Goal: Task Accomplishment & Management: Use online tool/utility

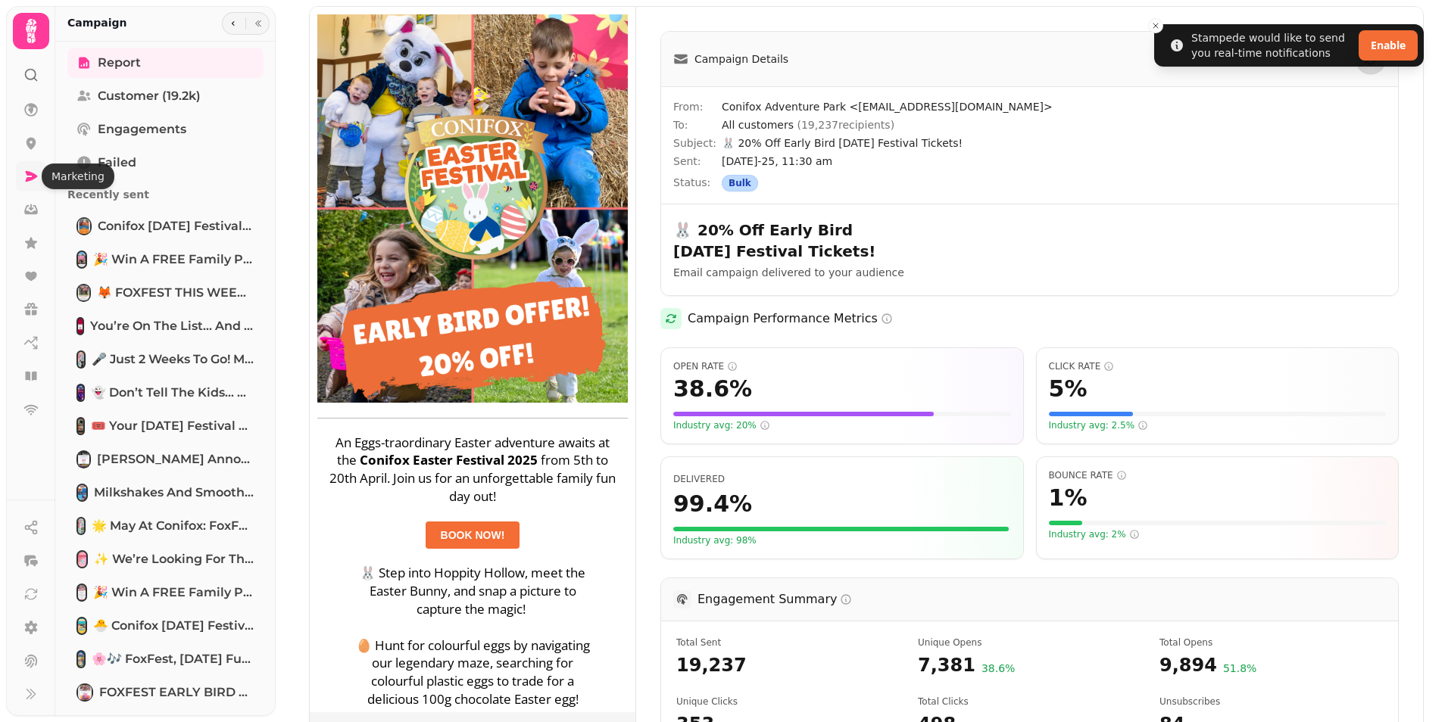
click at [29, 173] on icon at bounding box center [32, 176] width 12 height 11
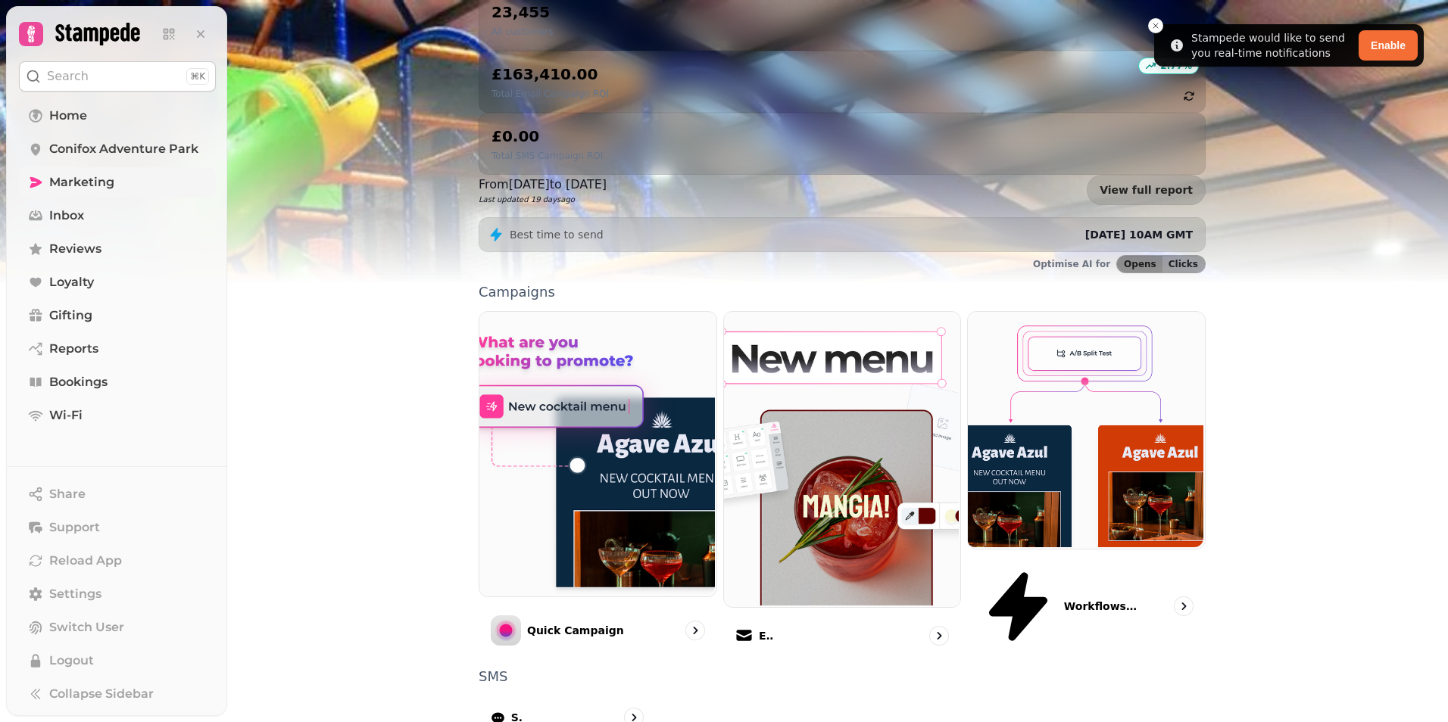
scroll to position [223, 0]
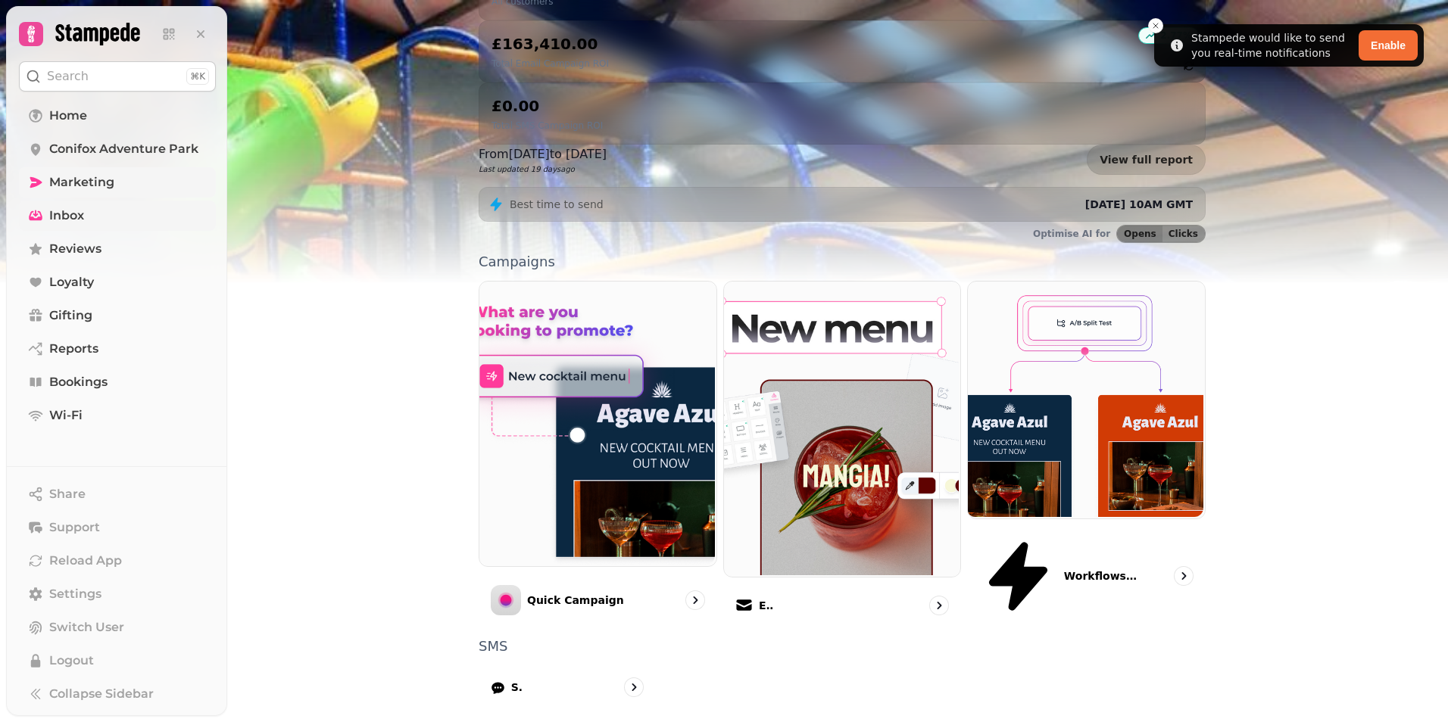
click at [70, 211] on span "Inbox" at bounding box center [66, 216] width 35 height 18
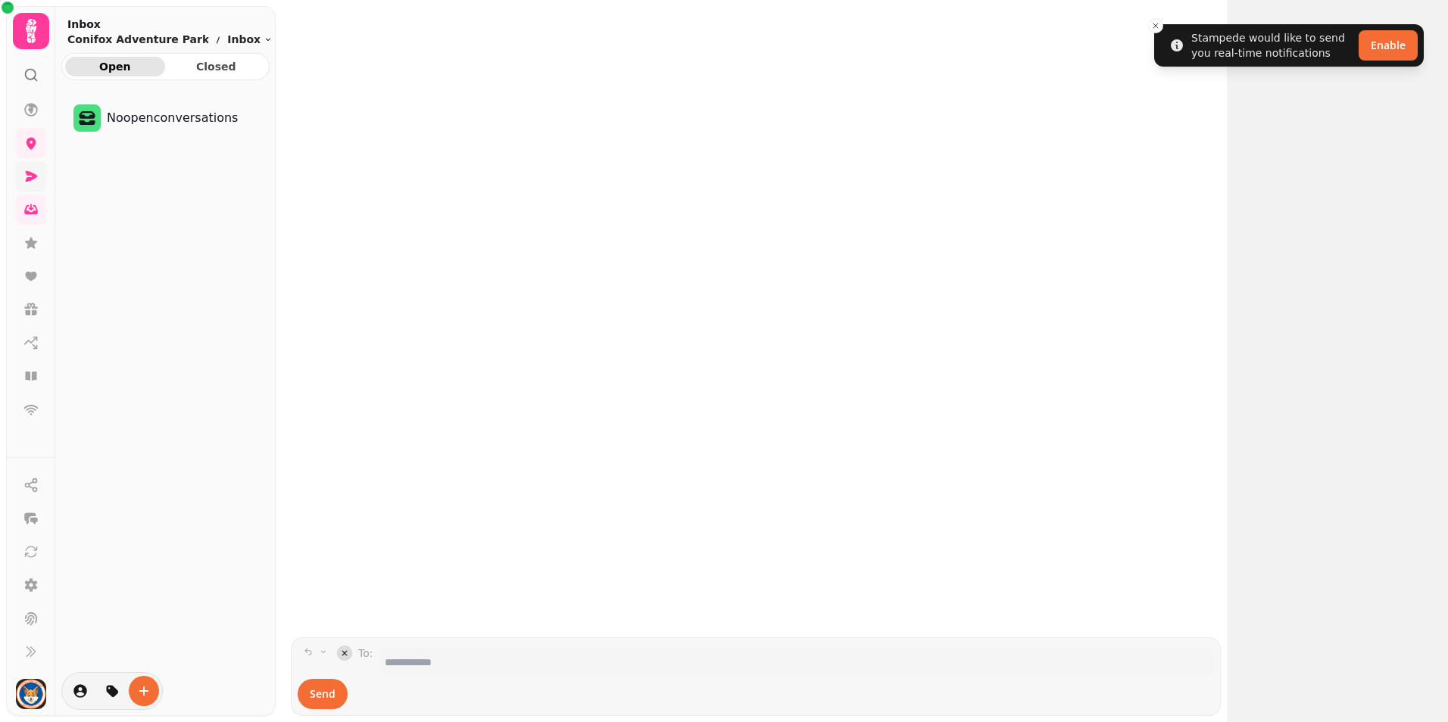
click at [29, 176] on icon at bounding box center [30, 176] width 15 height 15
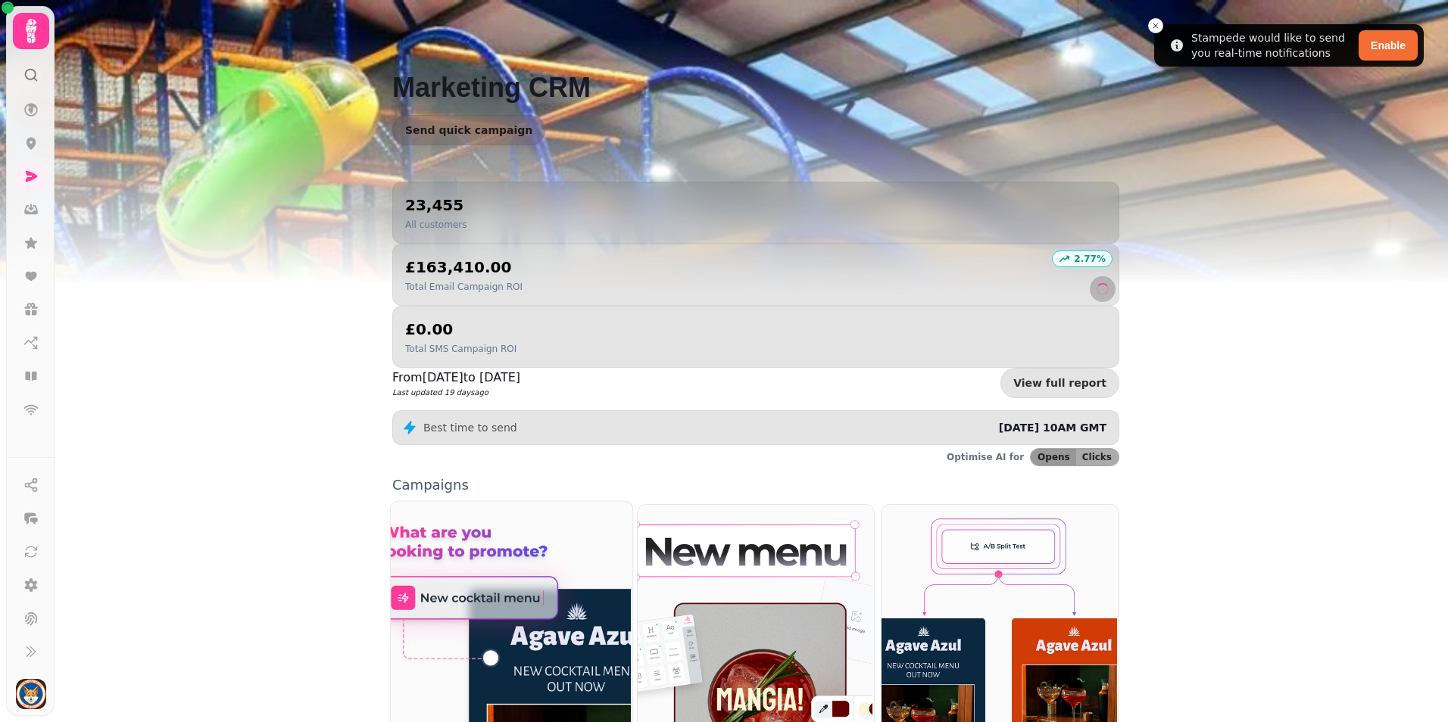
scroll to position [223, 0]
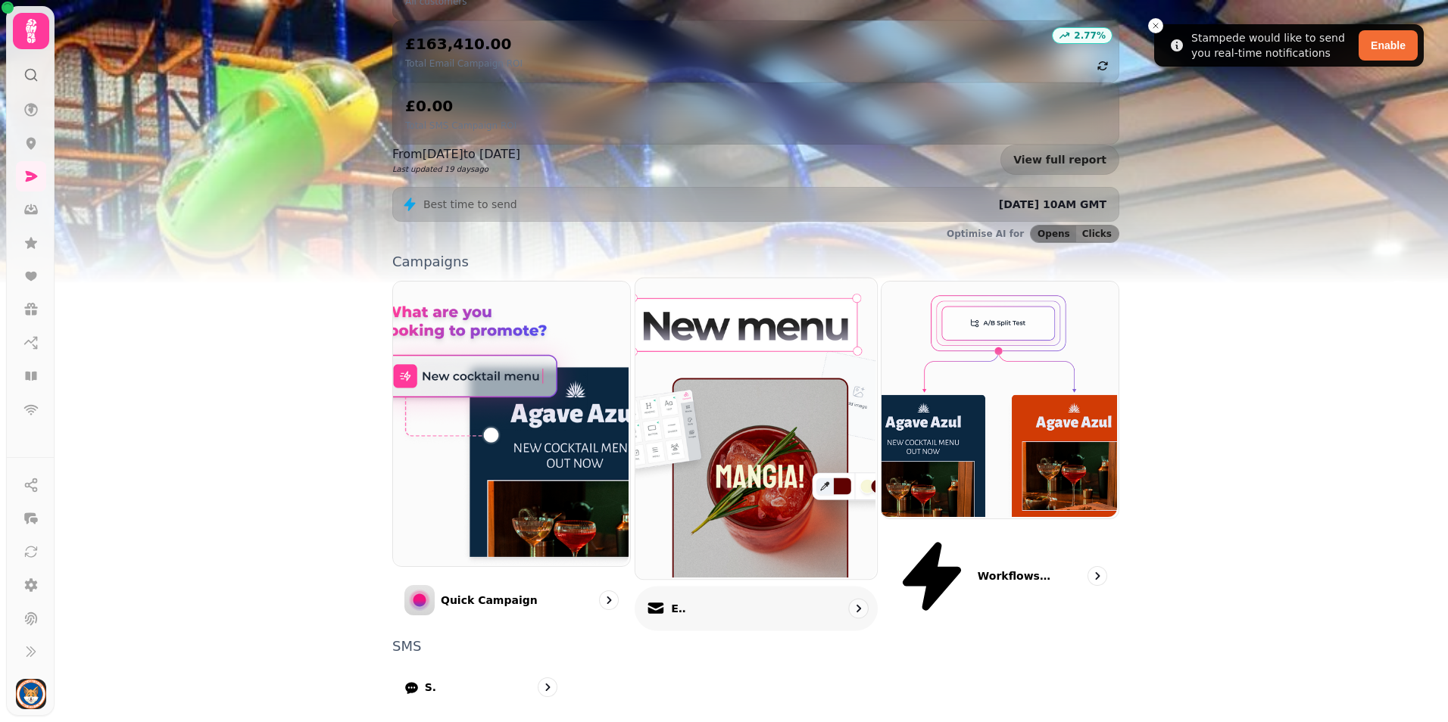
click at [742, 319] on img at bounding box center [754, 426] width 242 height 301
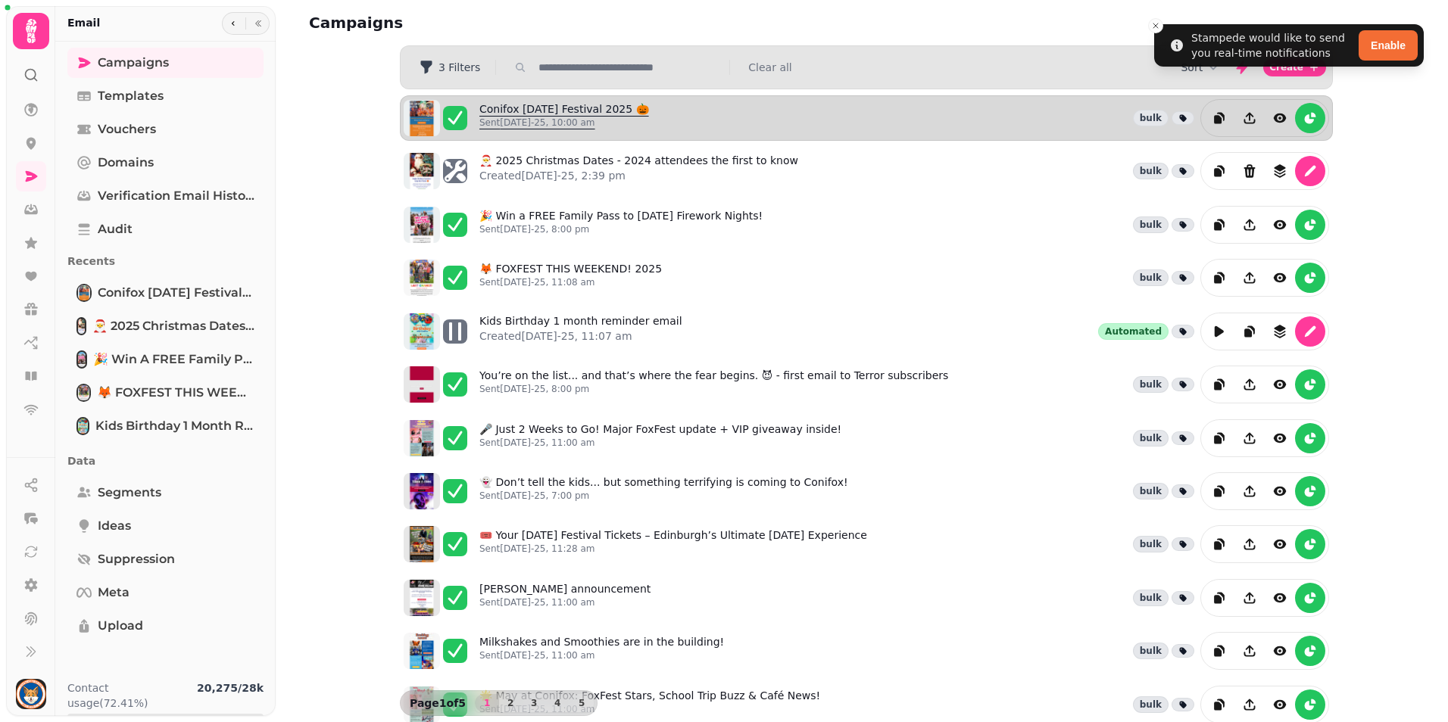
click at [509, 110] on link "Conifox [DATE] Festival 2025 🎃 Sent [DATE]-25, 10:00 am" at bounding box center [564, 117] width 170 height 33
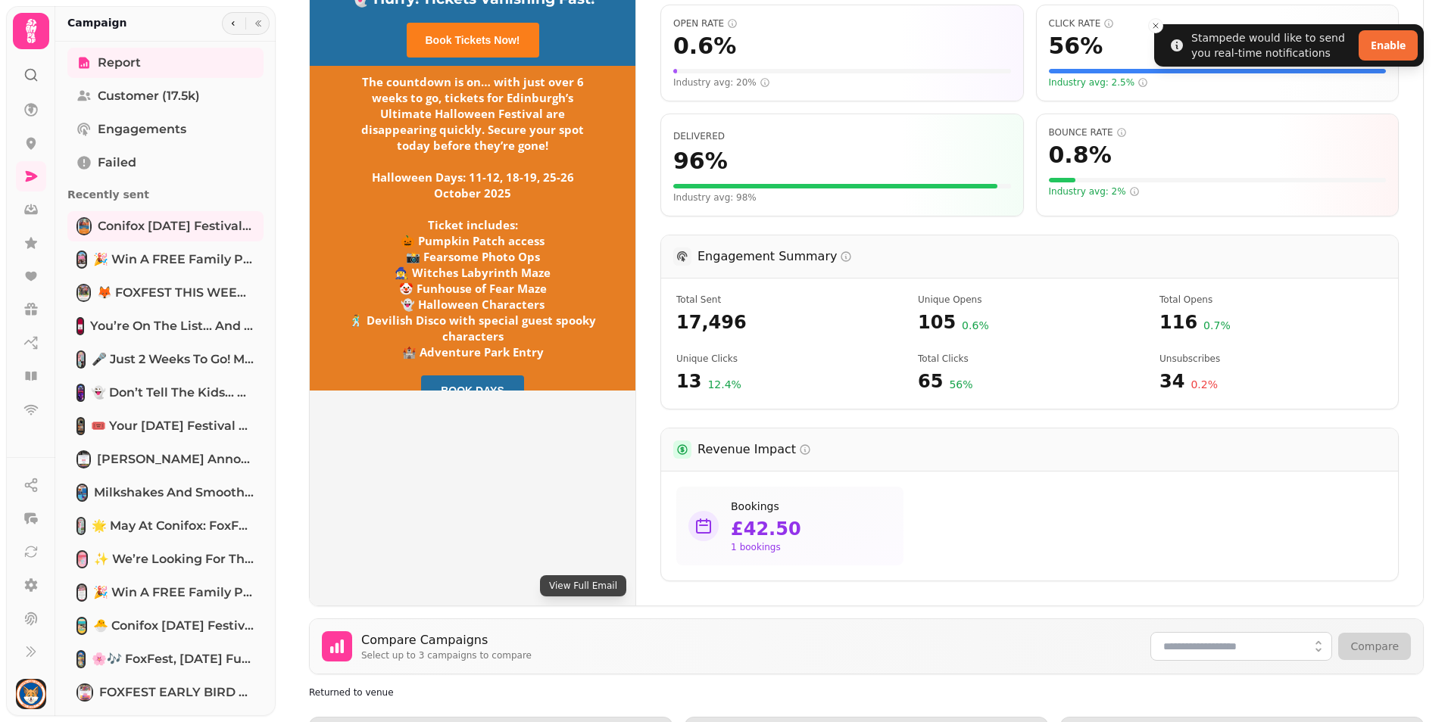
scroll to position [227, 0]
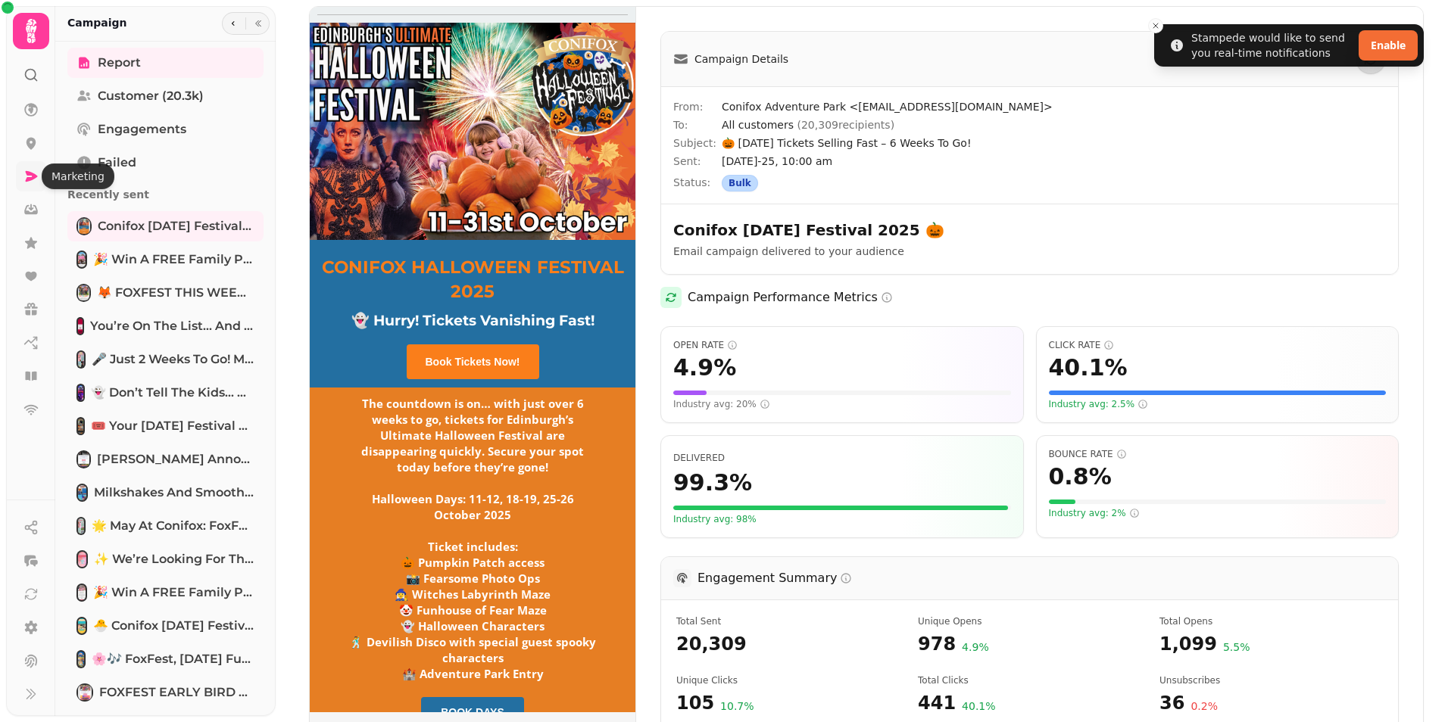
click at [26, 176] on icon at bounding box center [30, 176] width 15 height 15
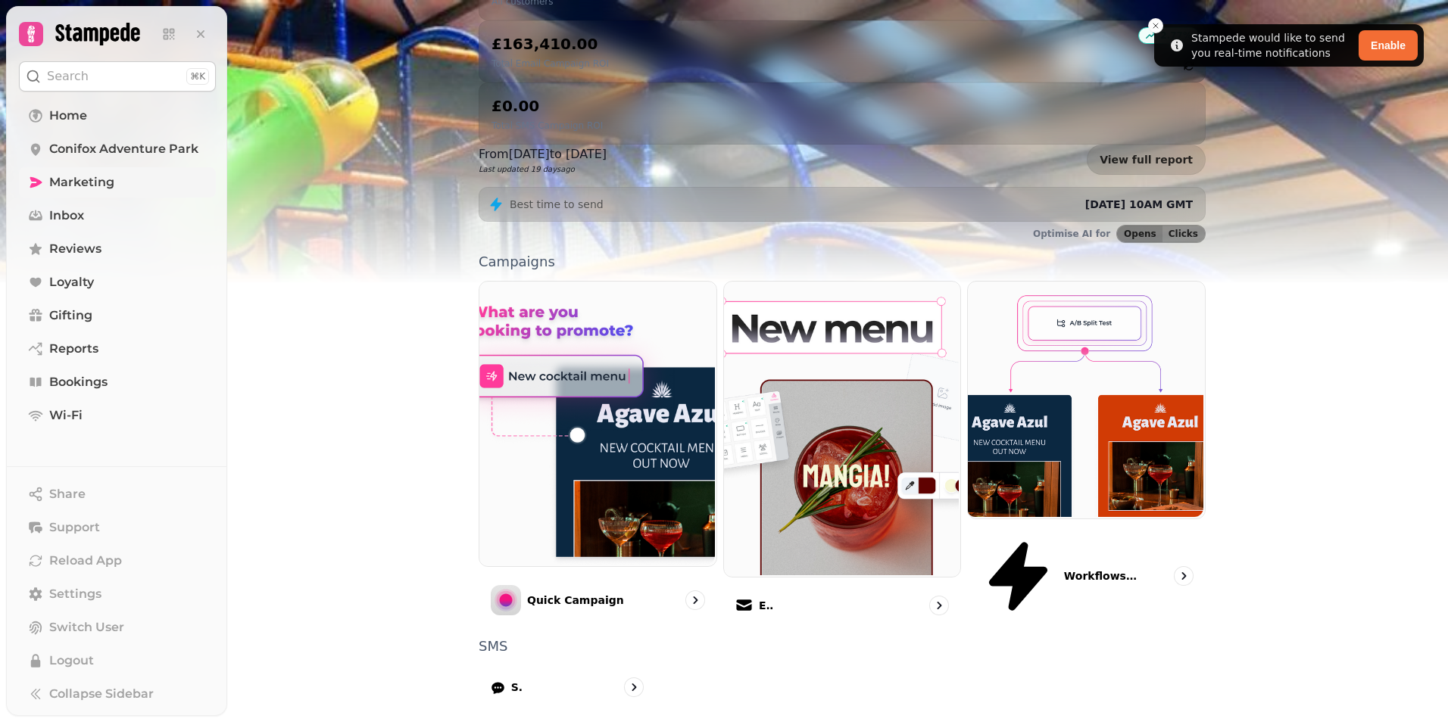
scroll to position [148, 0]
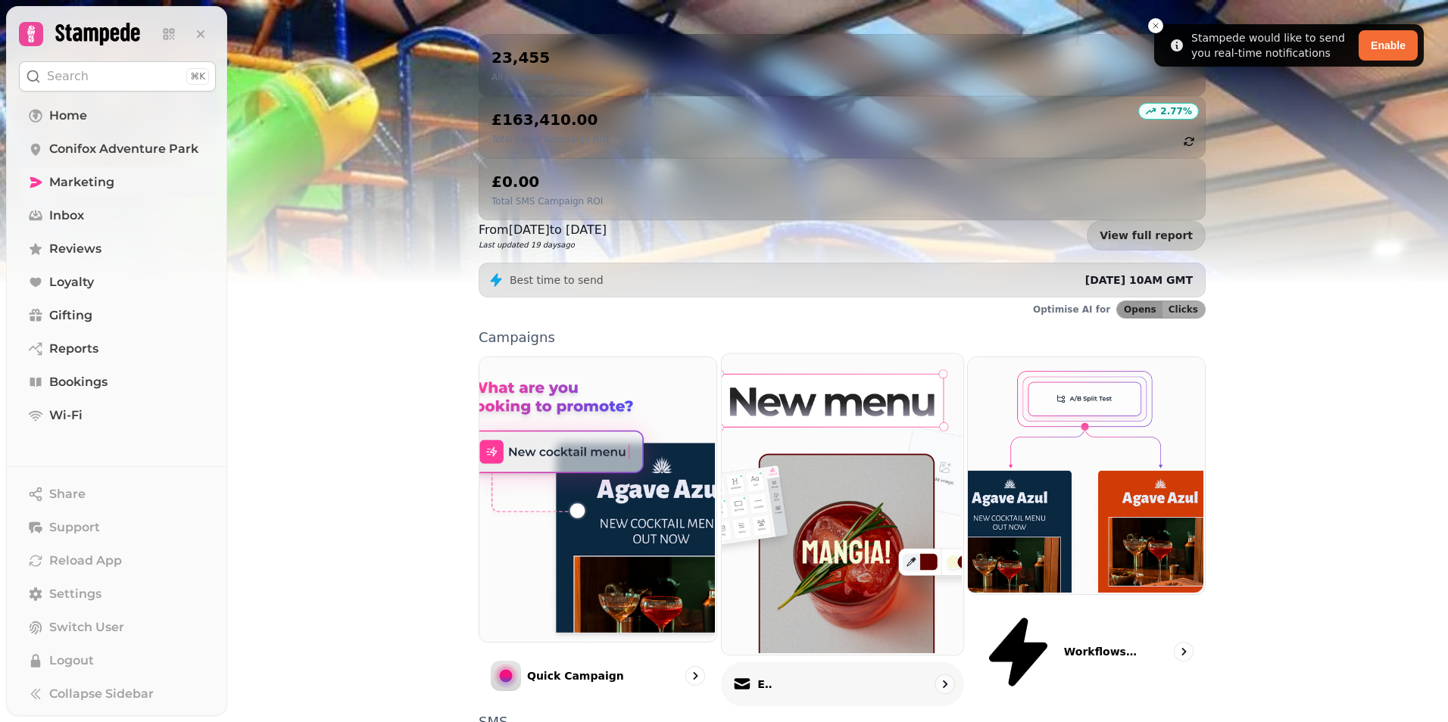
click at [828, 417] on img at bounding box center [840, 502] width 242 height 301
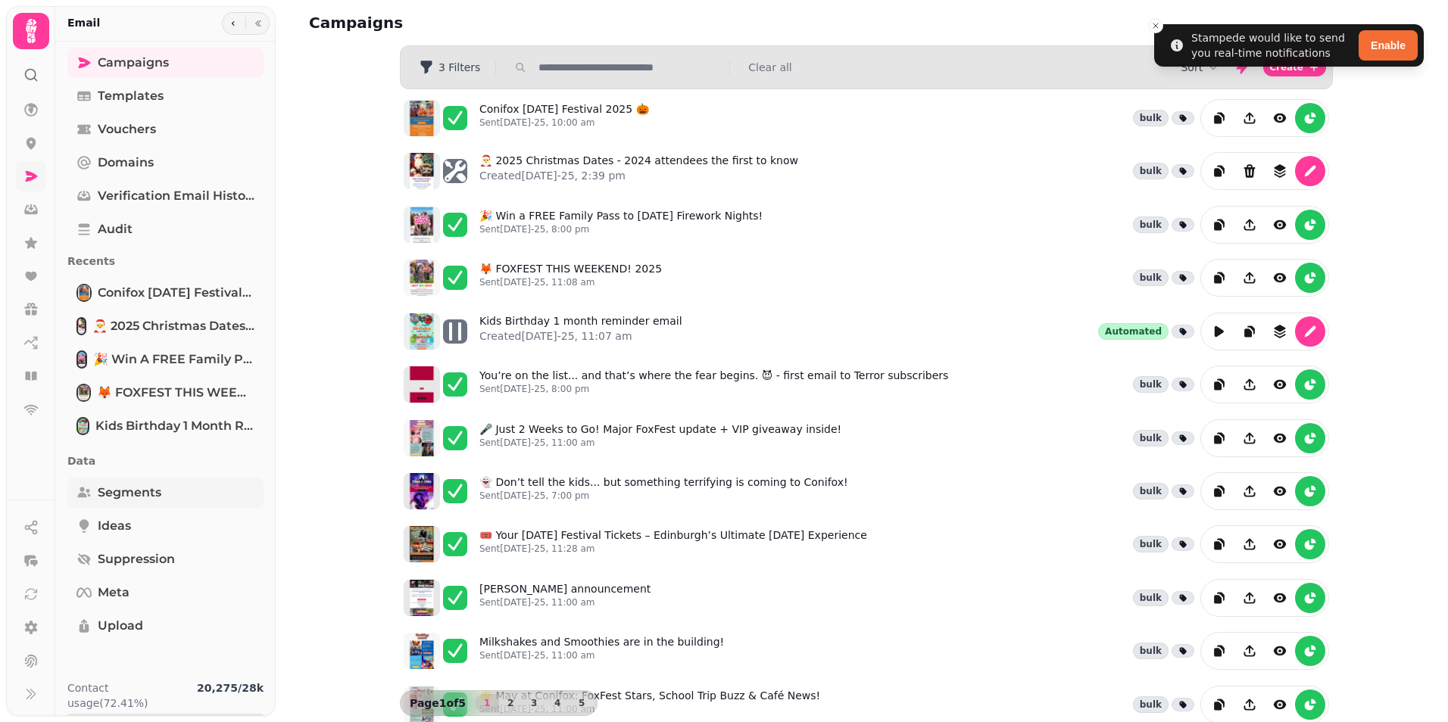
click at [119, 493] on span "Segments" at bounding box center [130, 493] width 64 height 18
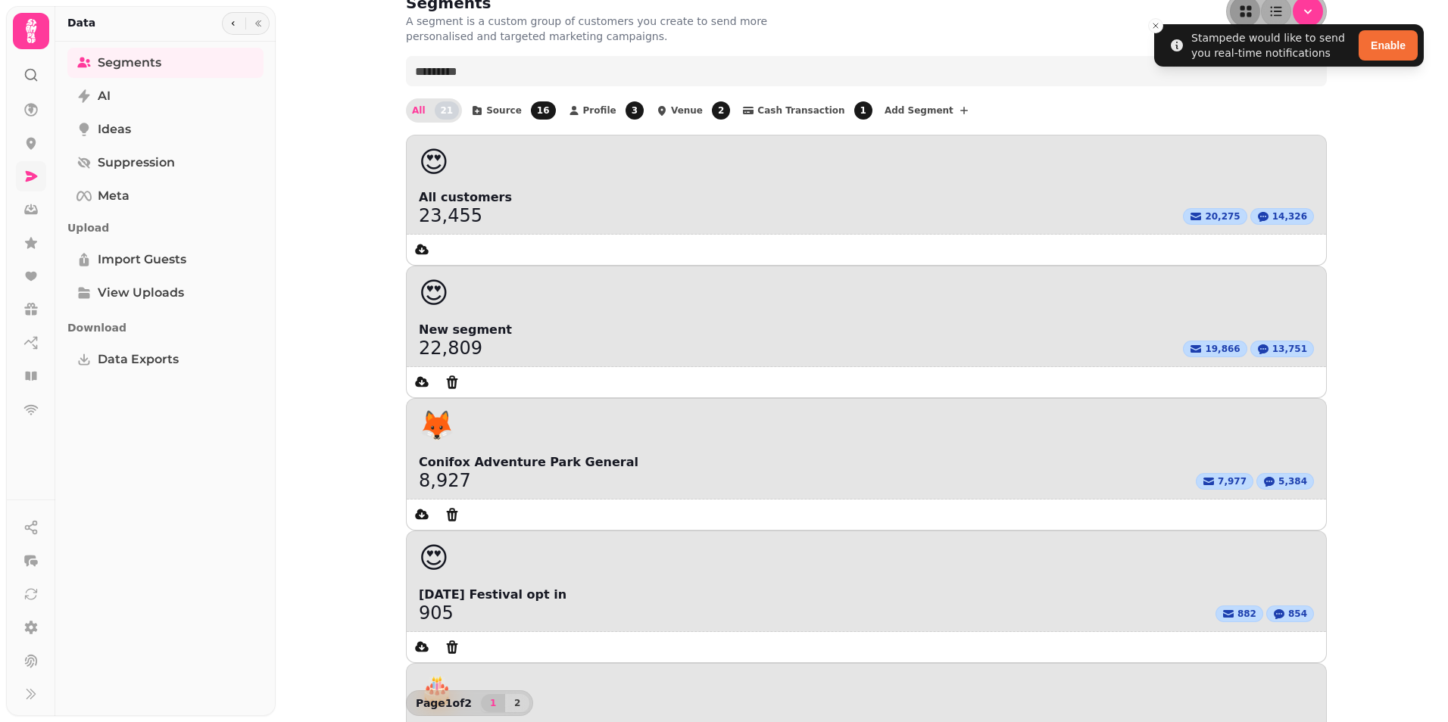
scroll to position [30, 0]
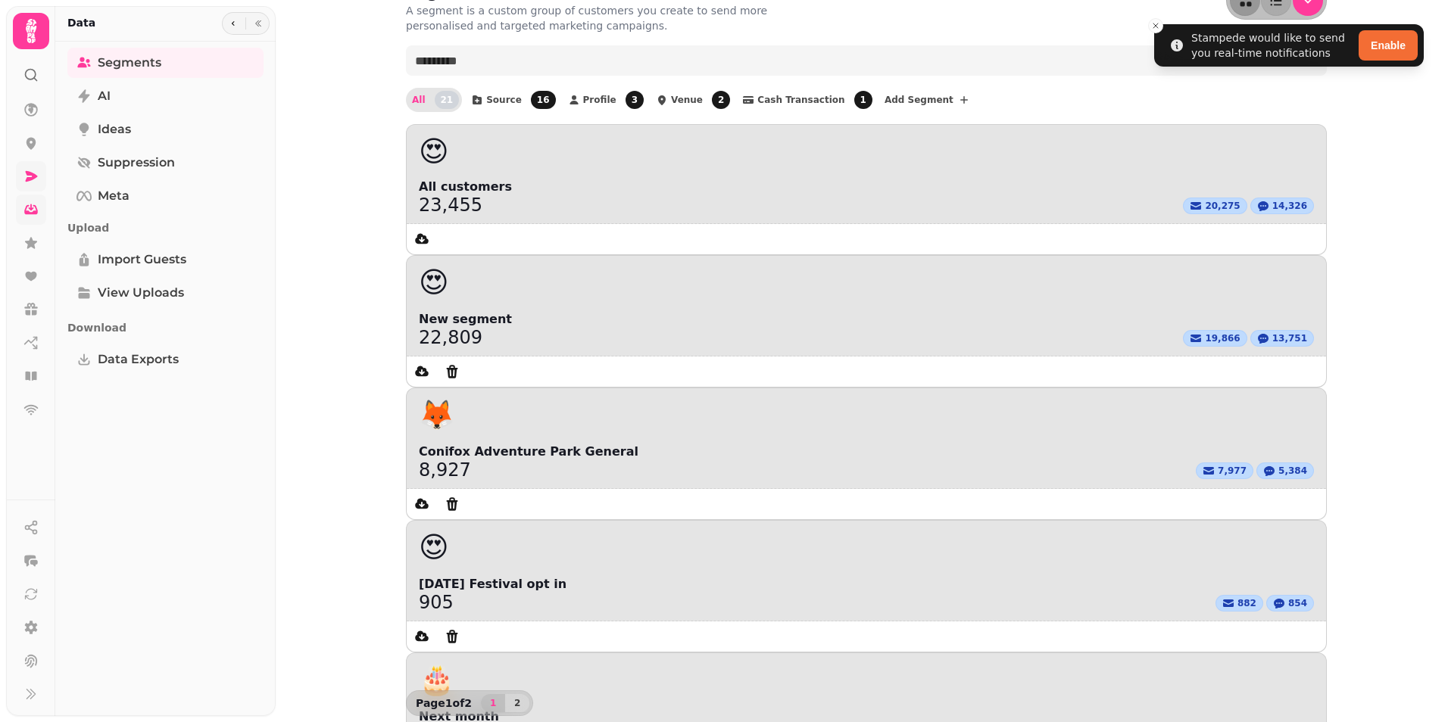
click at [26, 208] on icon at bounding box center [31, 210] width 14 height 10
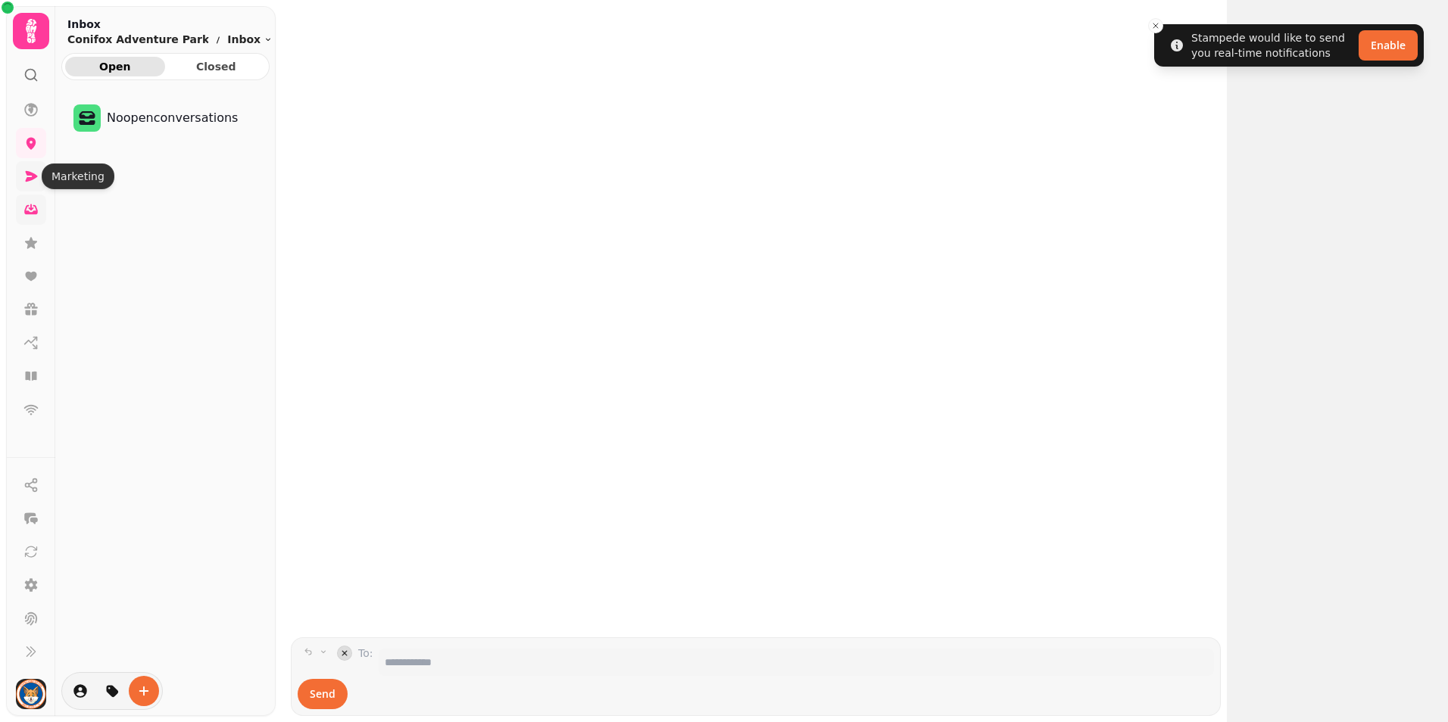
click at [31, 179] on icon at bounding box center [32, 176] width 12 height 11
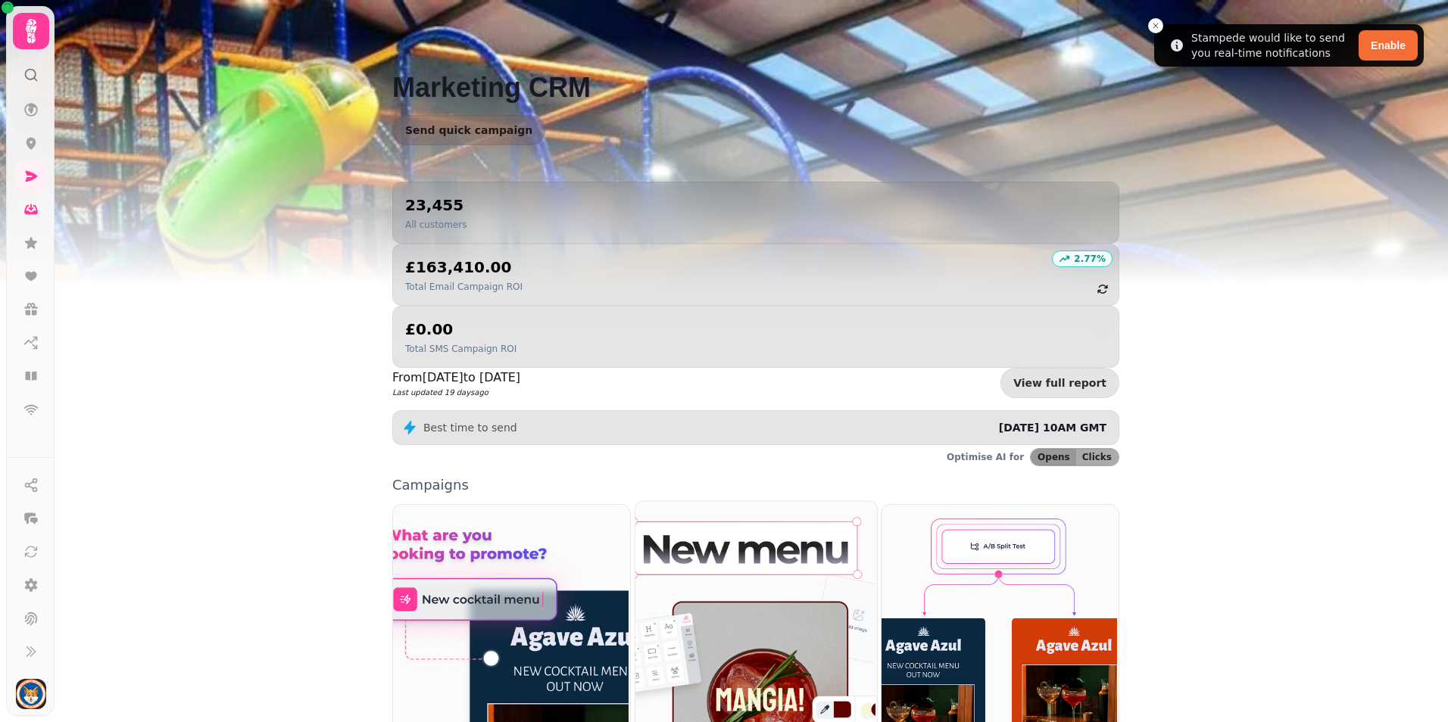
click at [775, 500] on img at bounding box center [754, 650] width 242 height 301
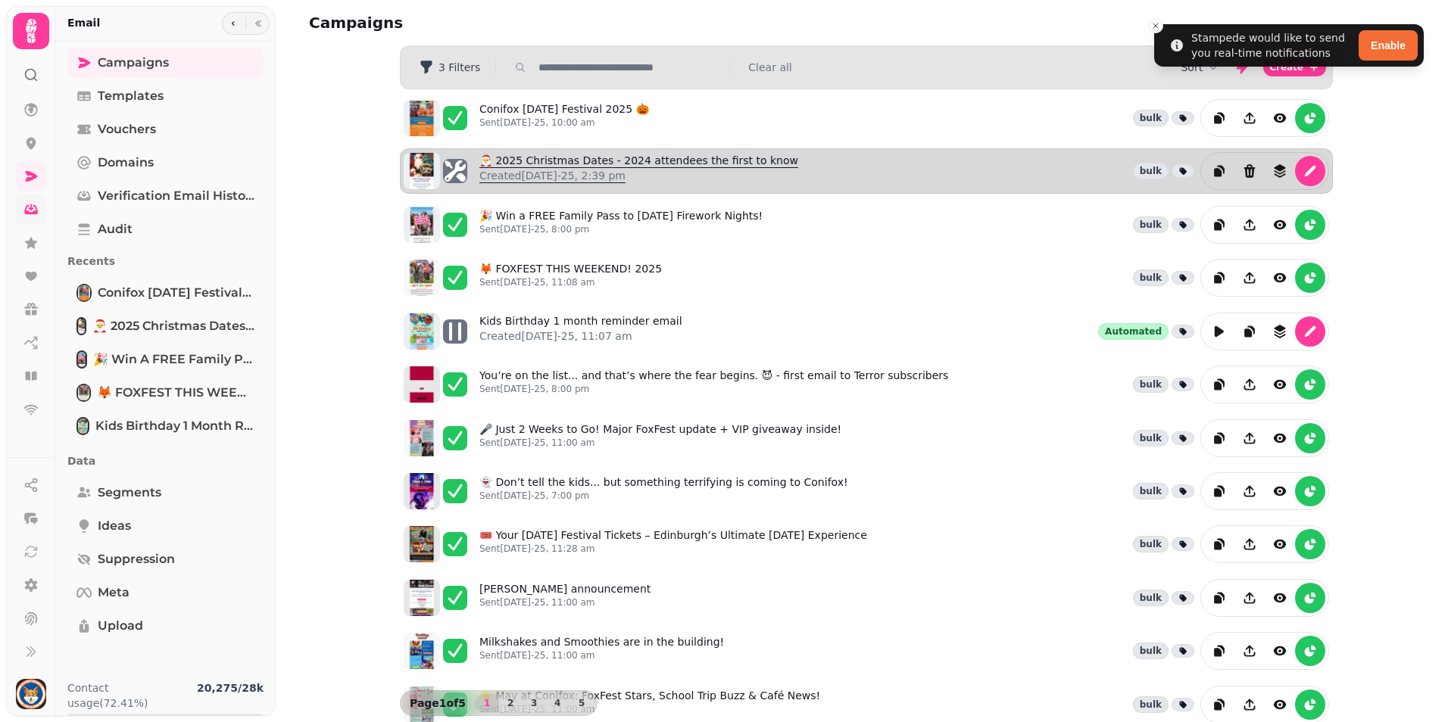
click at [541, 160] on link "🎅 2025 Christmas Dates - 2024 attendees the first to know Created 19th Aug-25, …" at bounding box center [638, 171] width 319 height 36
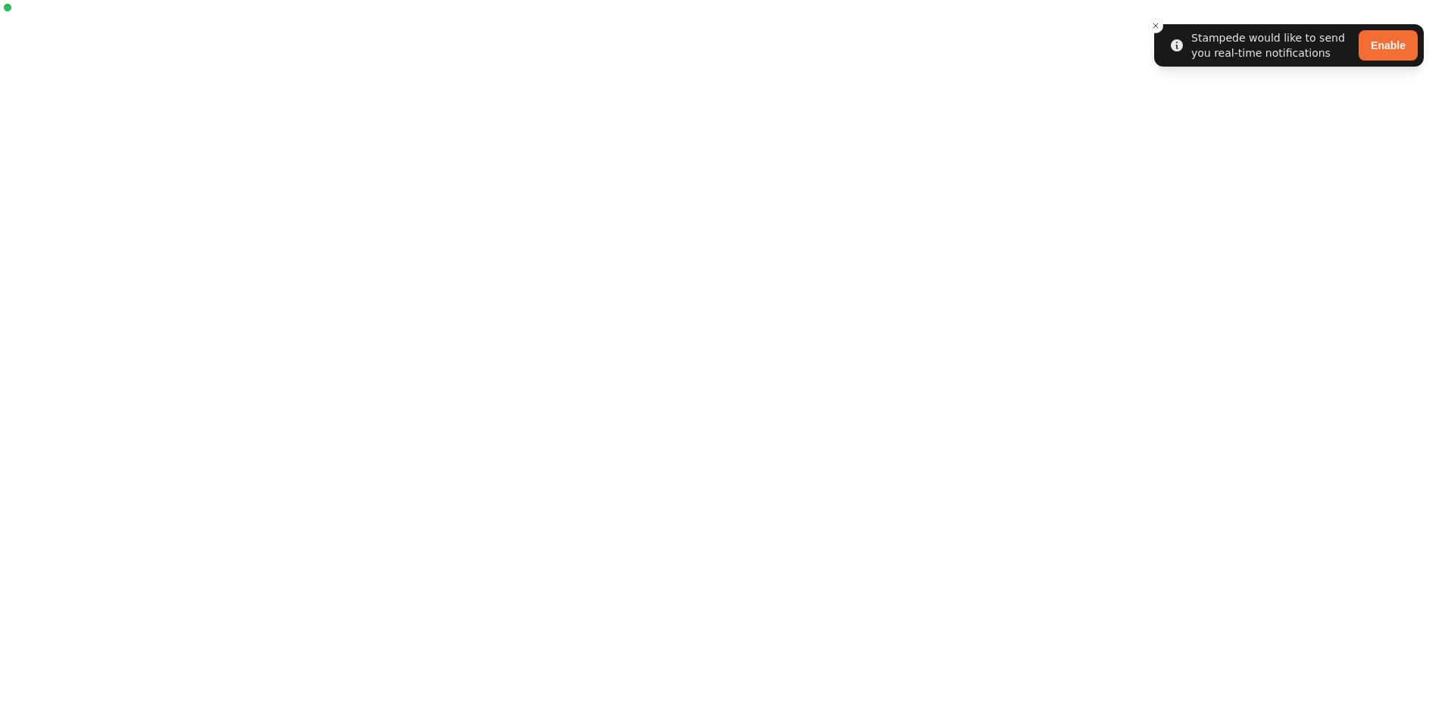
select select "**********"
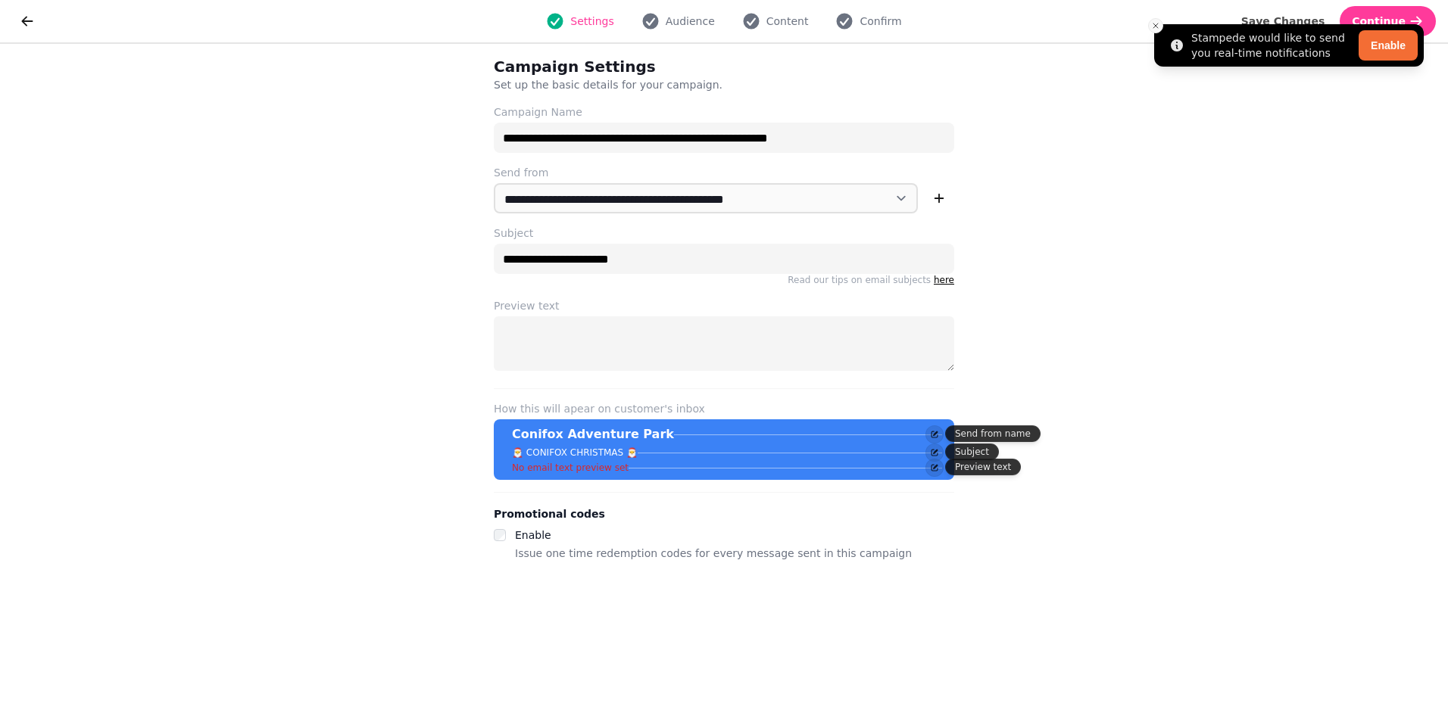
click at [1152, 27] on icon "Close toast" at bounding box center [1155, 25] width 9 height 9
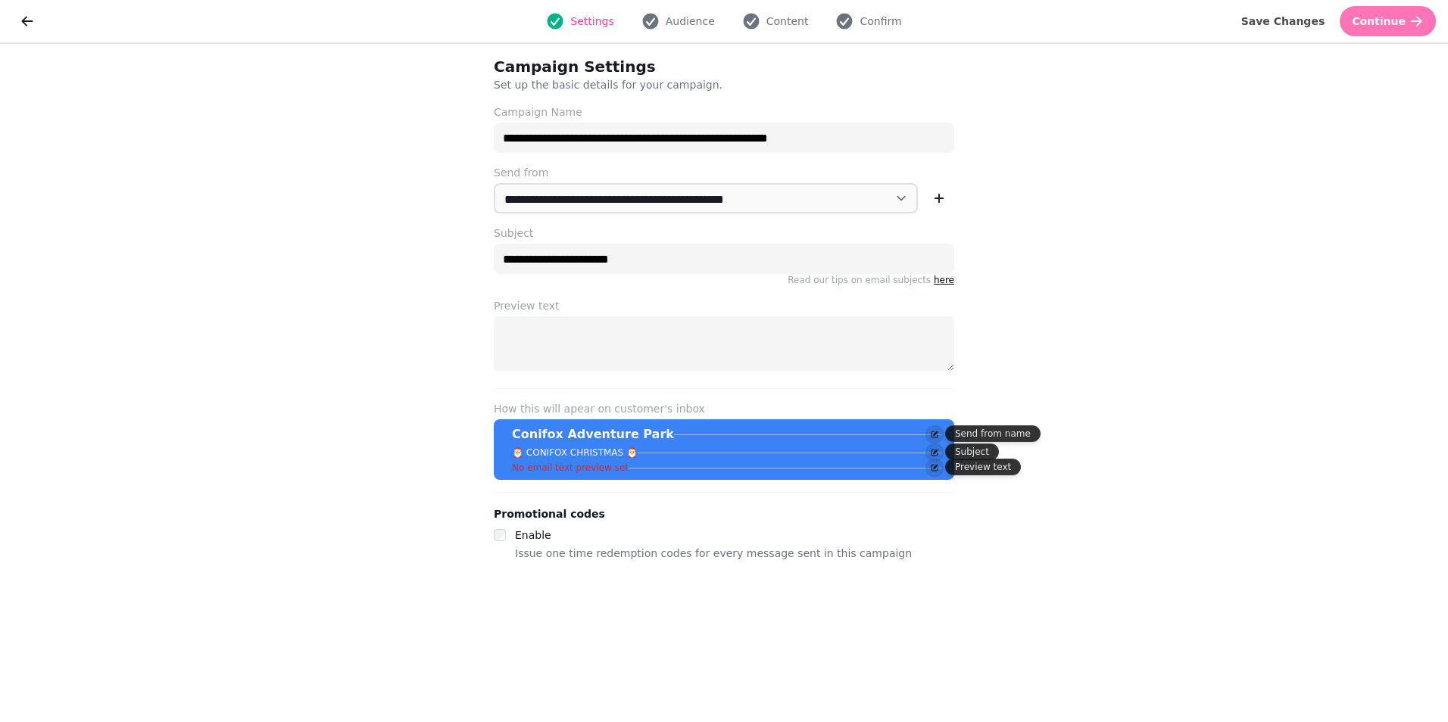
click at [1385, 25] on span "Continue" at bounding box center [1378, 21] width 54 height 11
select select "***"
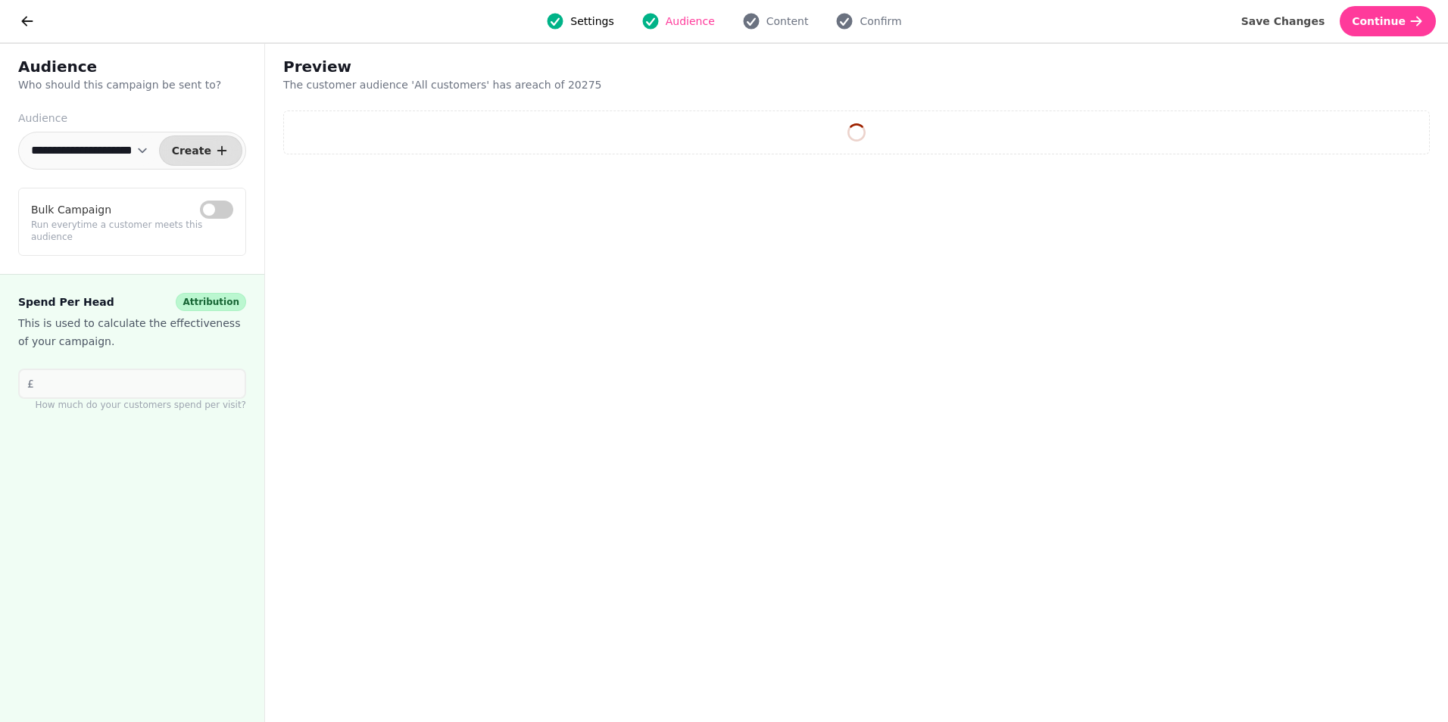
select select "**"
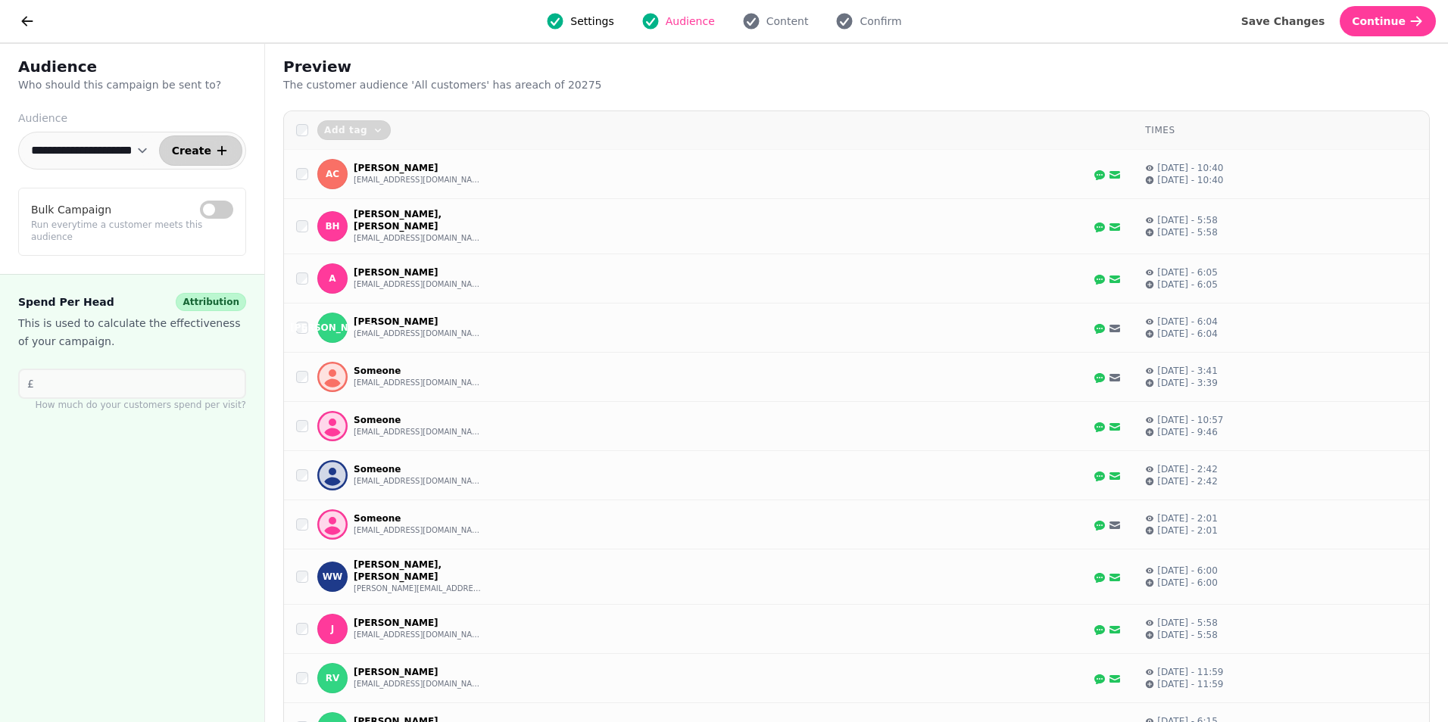
click at [205, 152] on span "Create" at bounding box center [191, 150] width 39 height 11
click at [205, 111] on label "Audience" at bounding box center [132, 118] width 228 height 15
